Goal: Navigation & Orientation: Understand site structure

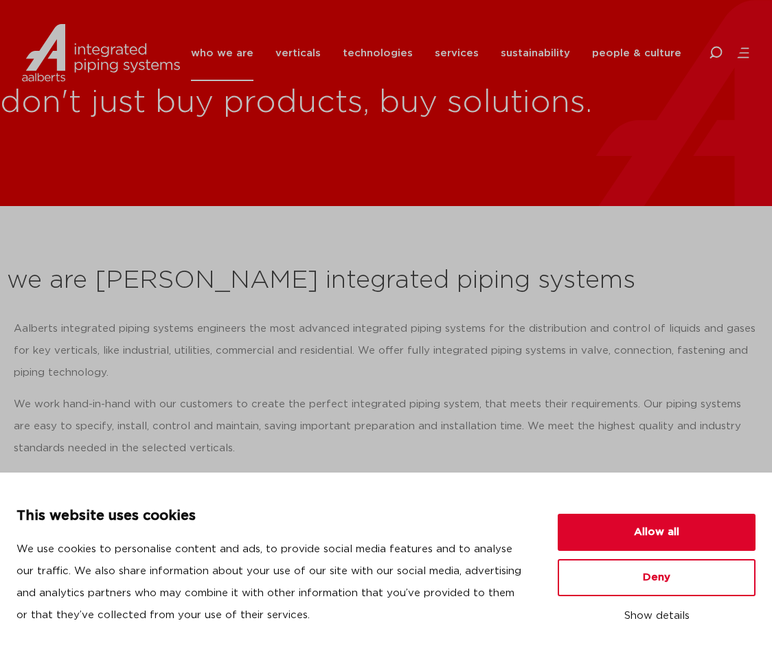
click at [359, 124] on h1 "don't just buy products, buy solutions." at bounding box center [463, 103] width 927 height 44
click at [735, 60] on div "who we are we are Aalberts integrated piping systems our mission our regions ou…" at bounding box center [468, 53] width 563 height 62
click at [747, 54] on icon at bounding box center [744, 53] width 14 height 14
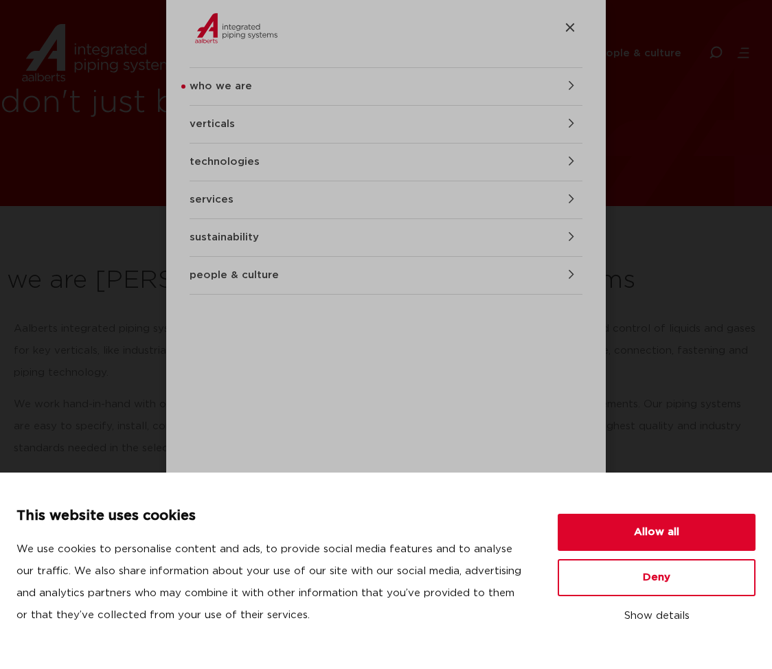
click at [311, 281] on link "people & culture" at bounding box center [386, 275] width 393 height 37
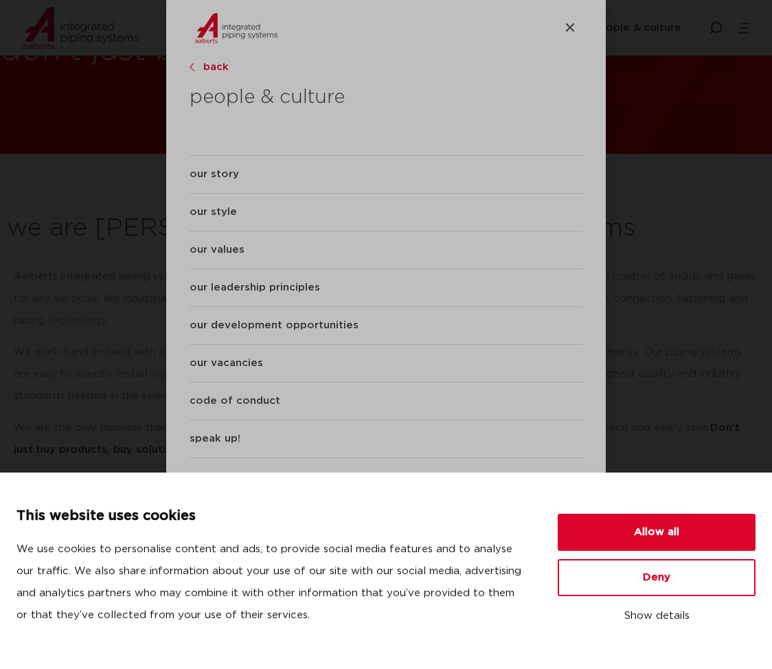
scroll to position [56, 0]
click at [625, 582] on button "Deny" at bounding box center [657, 577] width 198 height 37
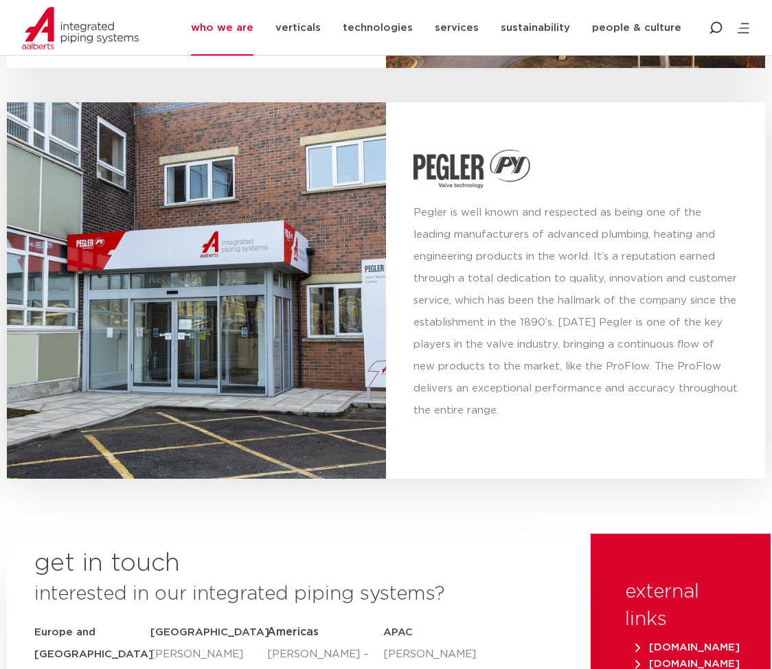
scroll to position [6210, 0]
